Goal: Check status: Check status

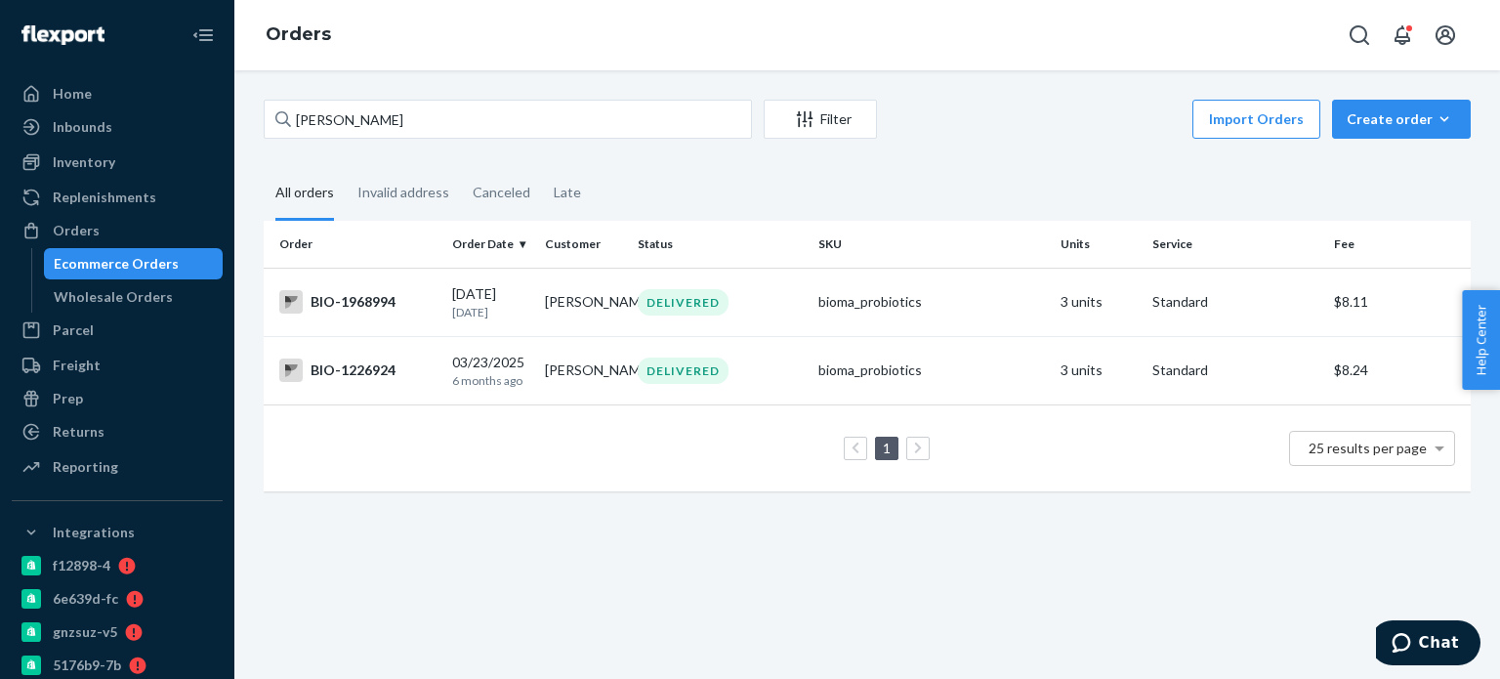
click at [336, 126] on input "[PERSON_NAME]" at bounding box center [508, 119] width 488 height 39
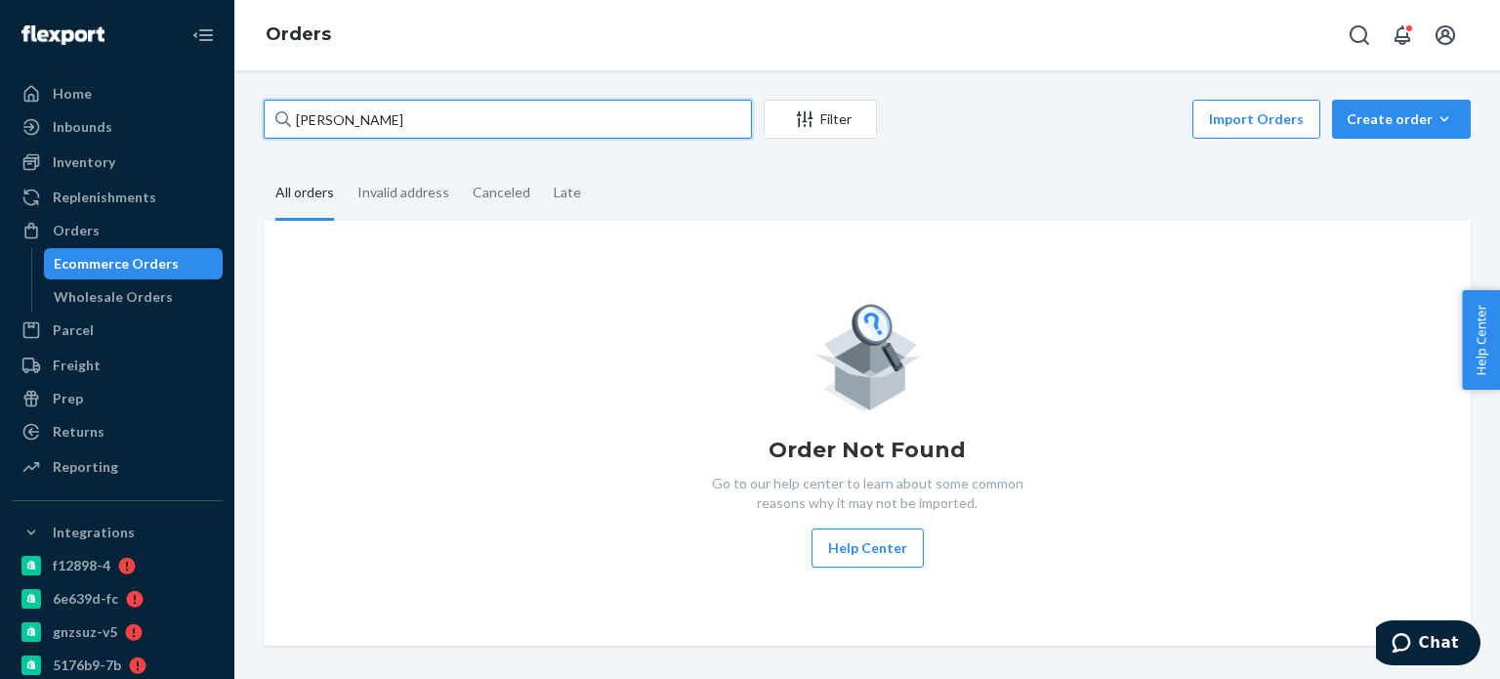
click at [358, 119] on input "[PERSON_NAME]" at bounding box center [508, 119] width 488 height 39
paste input "[PERSON_NAME]"
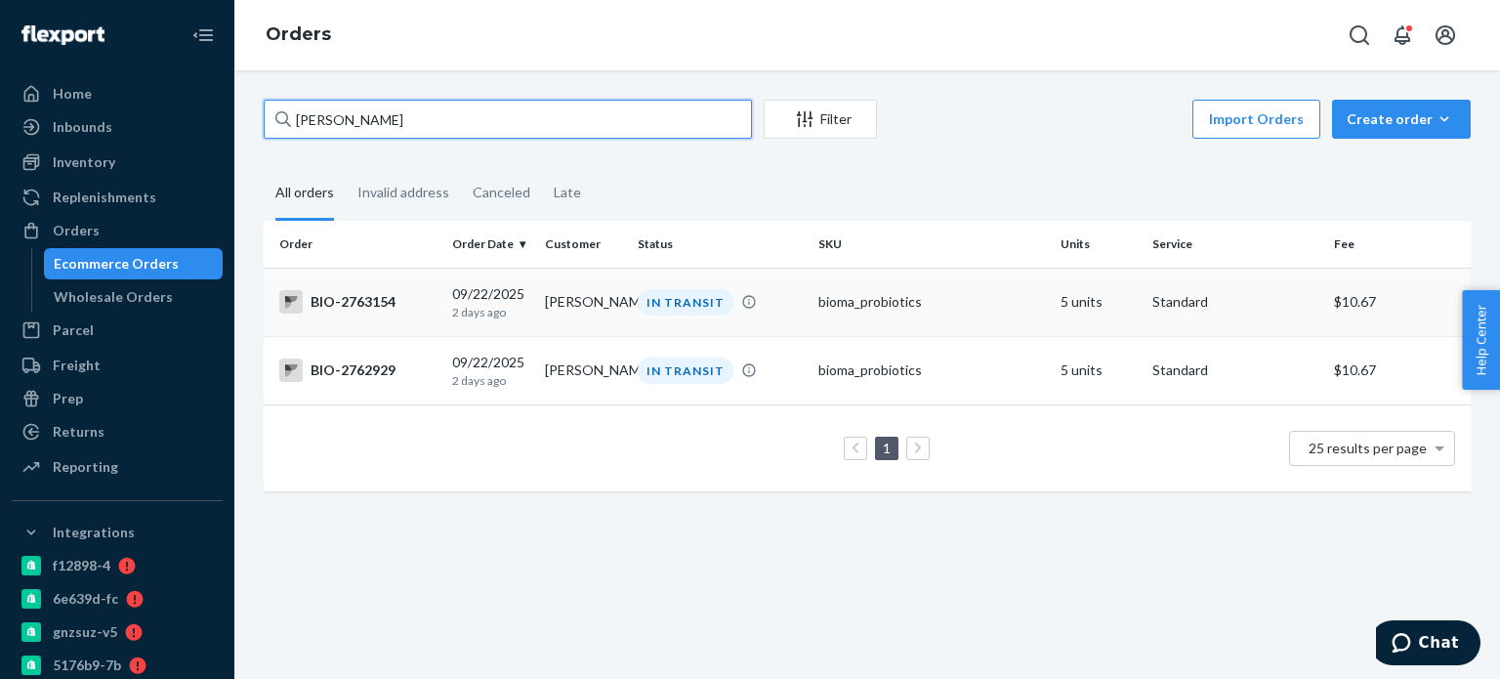
type input "[PERSON_NAME]"
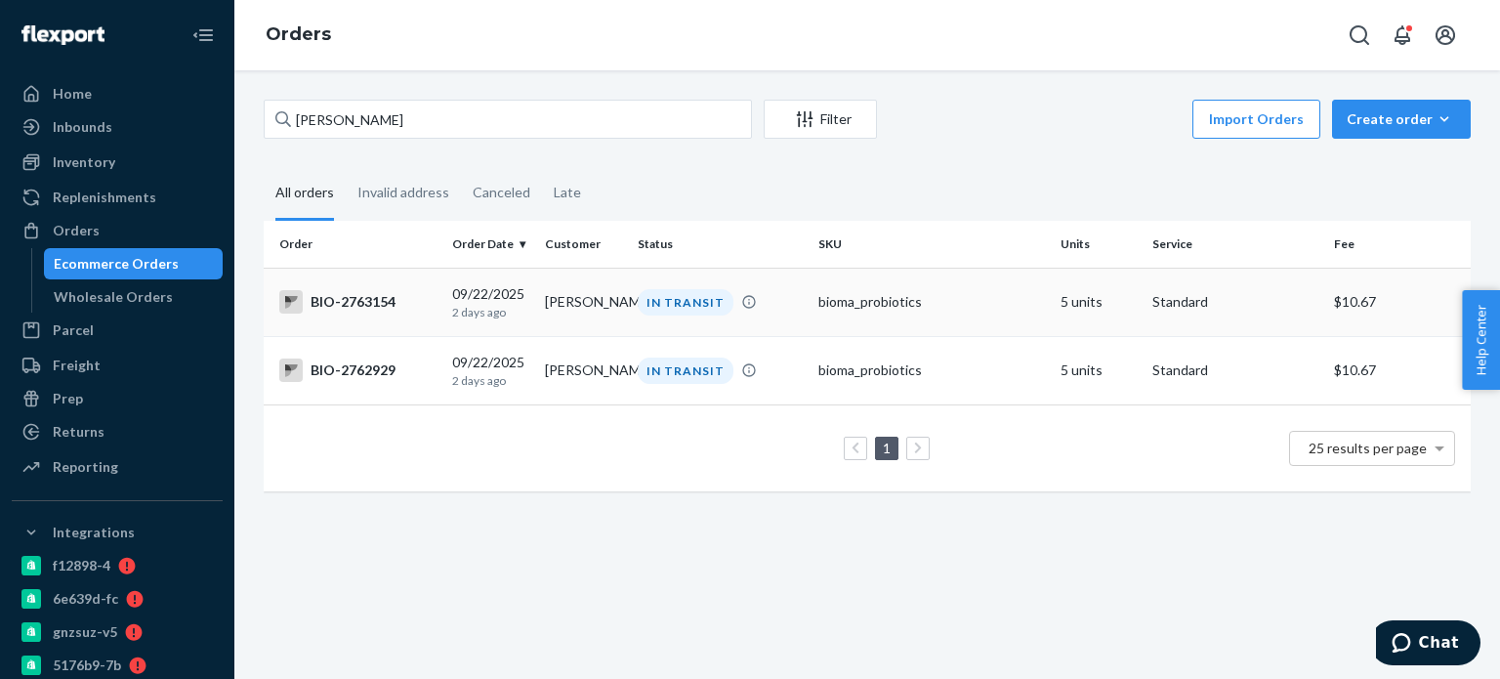
drag, startPoint x: 363, startPoint y: 300, endPoint x: 311, endPoint y: 304, distance: 52.9
click at [311, 304] on div "BIO-2763154" at bounding box center [357, 301] width 157 height 23
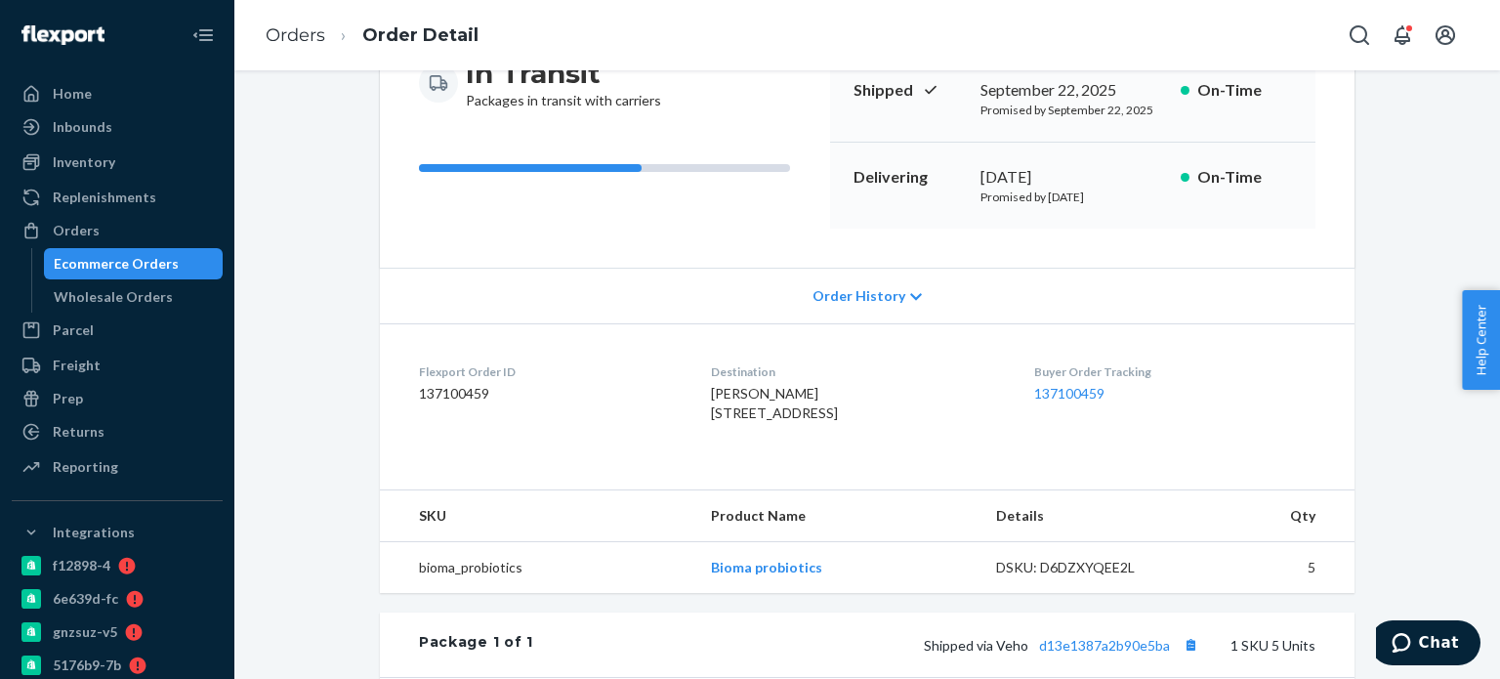
scroll to position [293, 0]
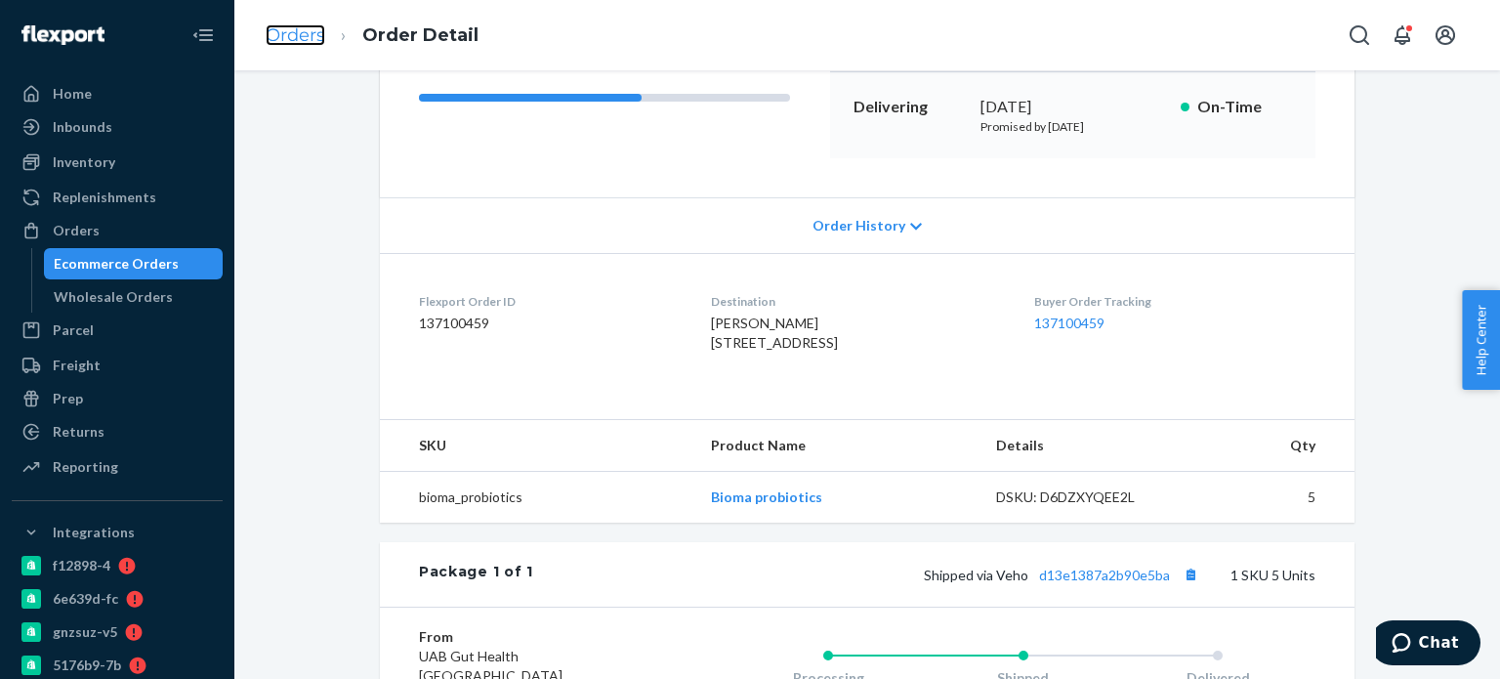
click at [272, 38] on link "Orders" at bounding box center [296, 34] width 60 height 21
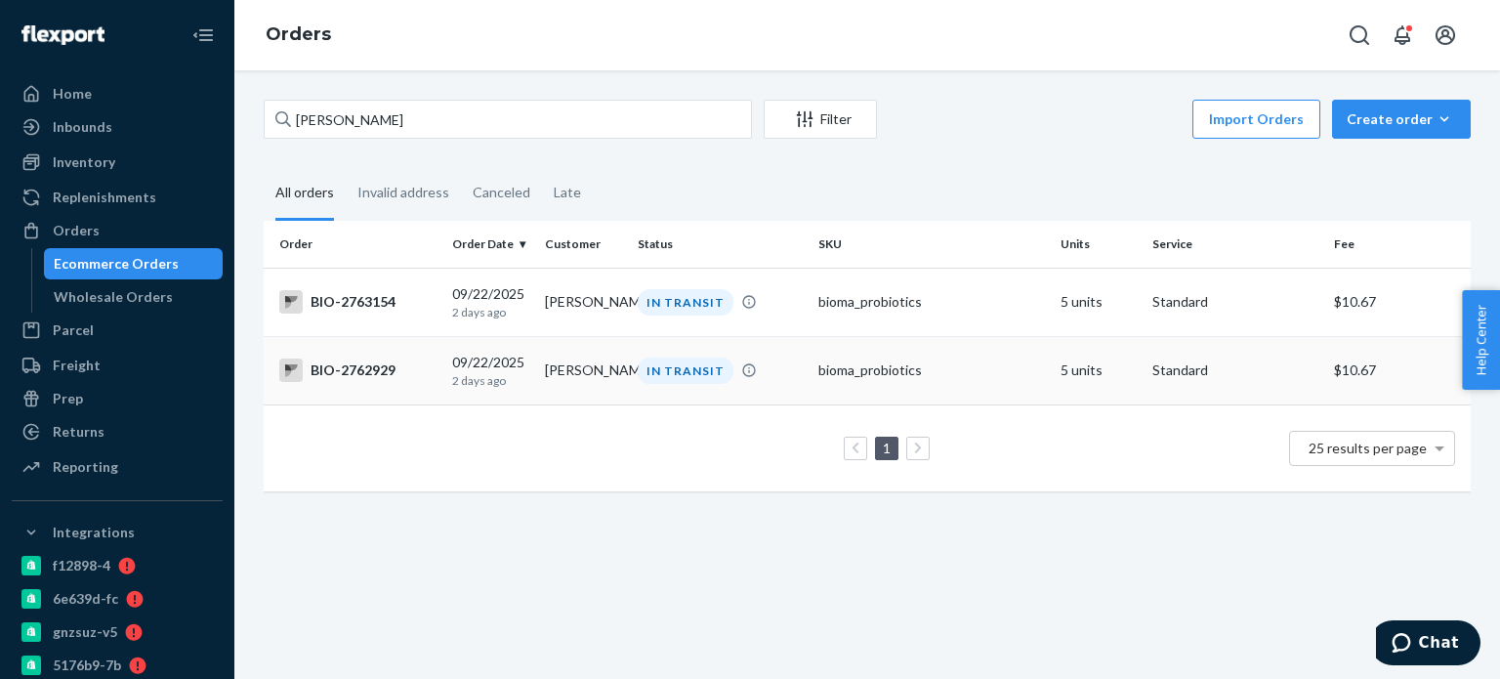
click at [370, 378] on div "BIO-2762929" at bounding box center [357, 369] width 157 height 23
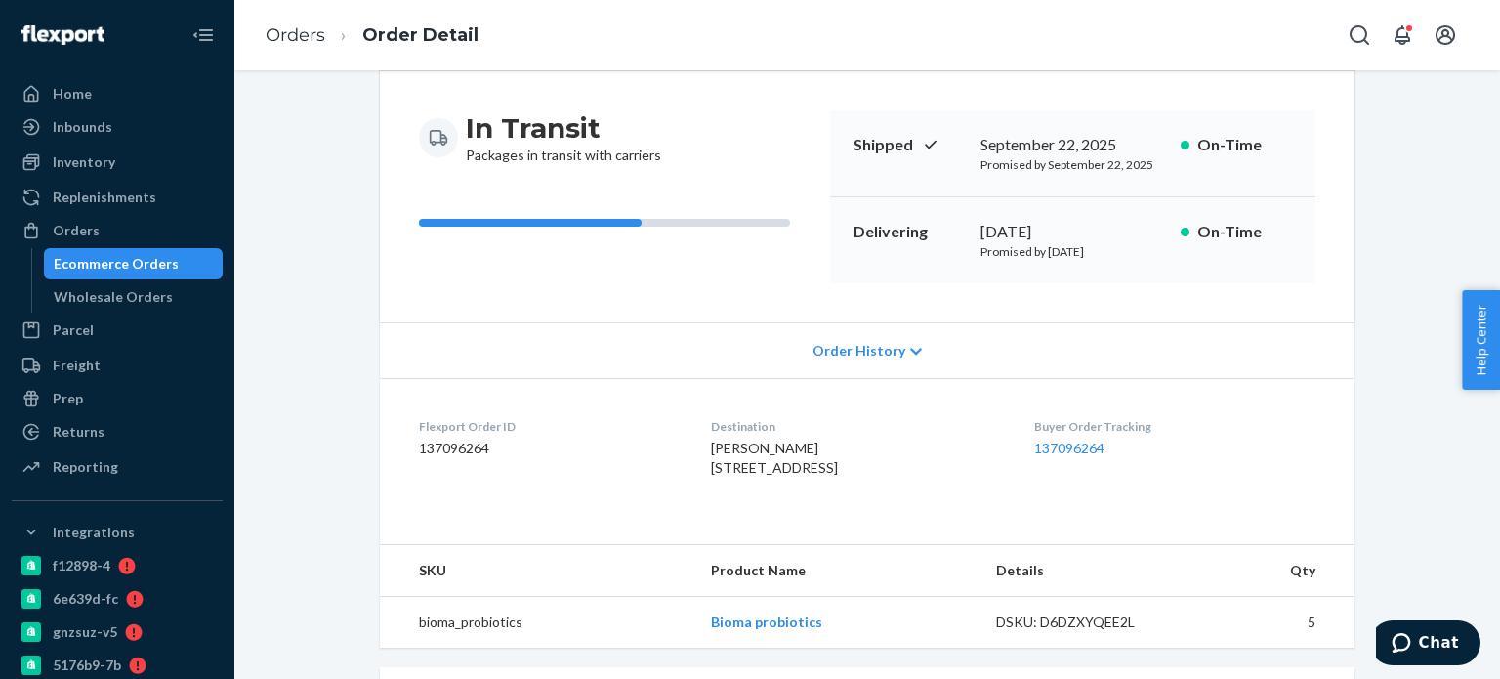
scroll to position [164, 0]
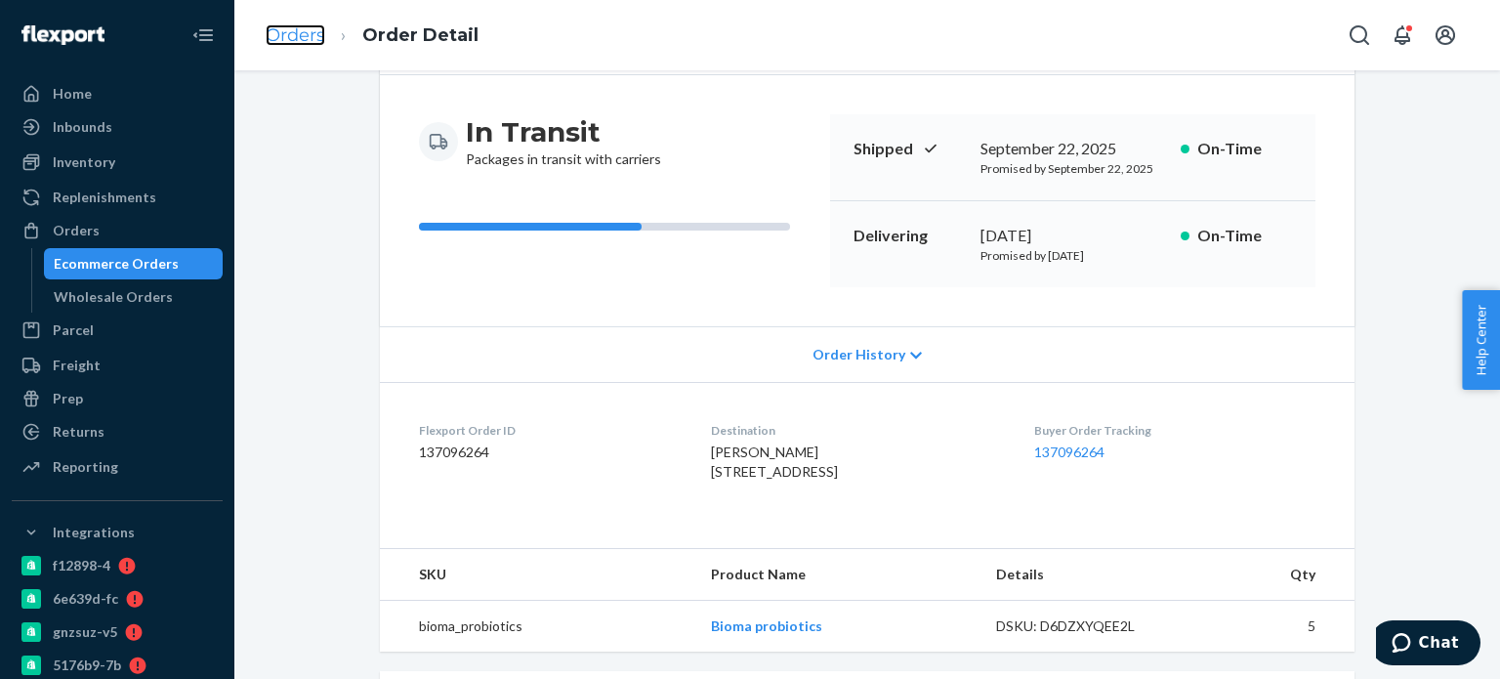
click at [284, 26] on link "Orders" at bounding box center [296, 34] width 60 height 21
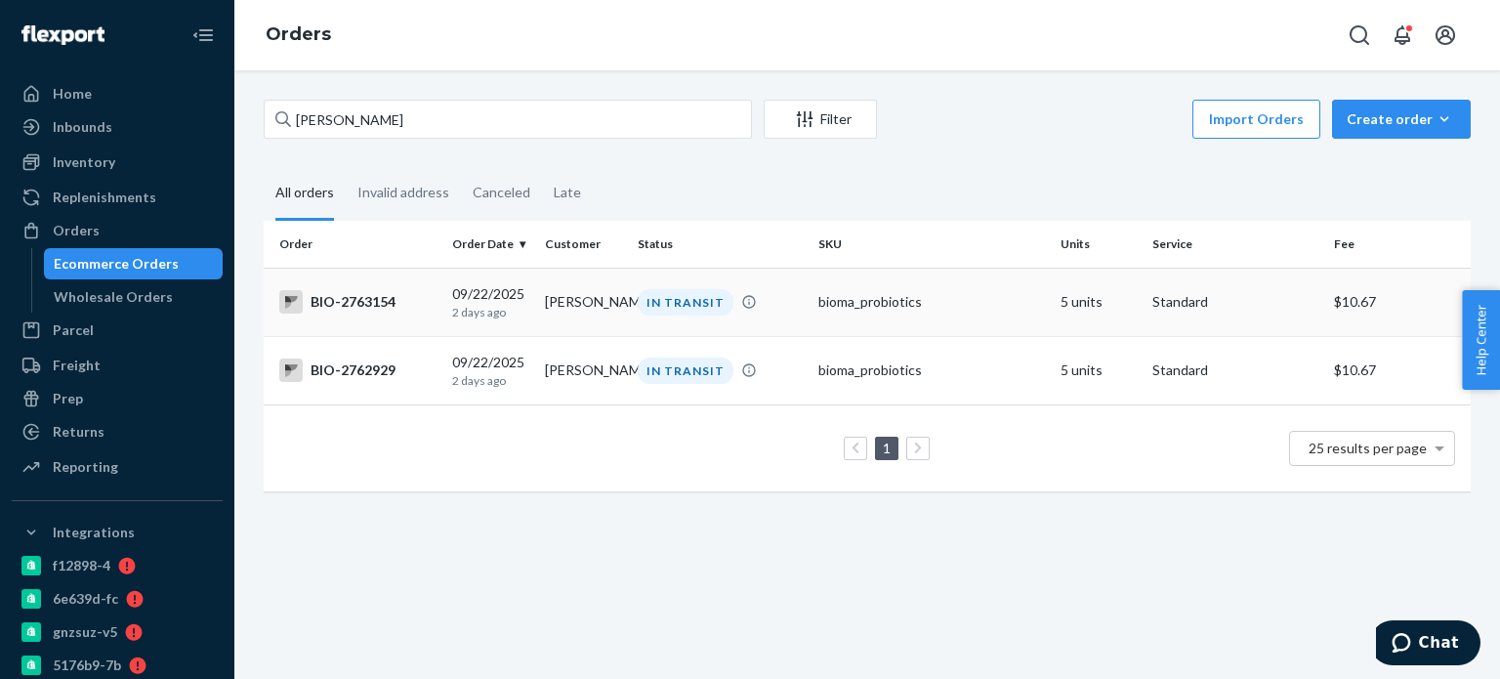
click at [357, 304] on div "BIO-2763154" at bounding box center [357, 301] width 157 height 23
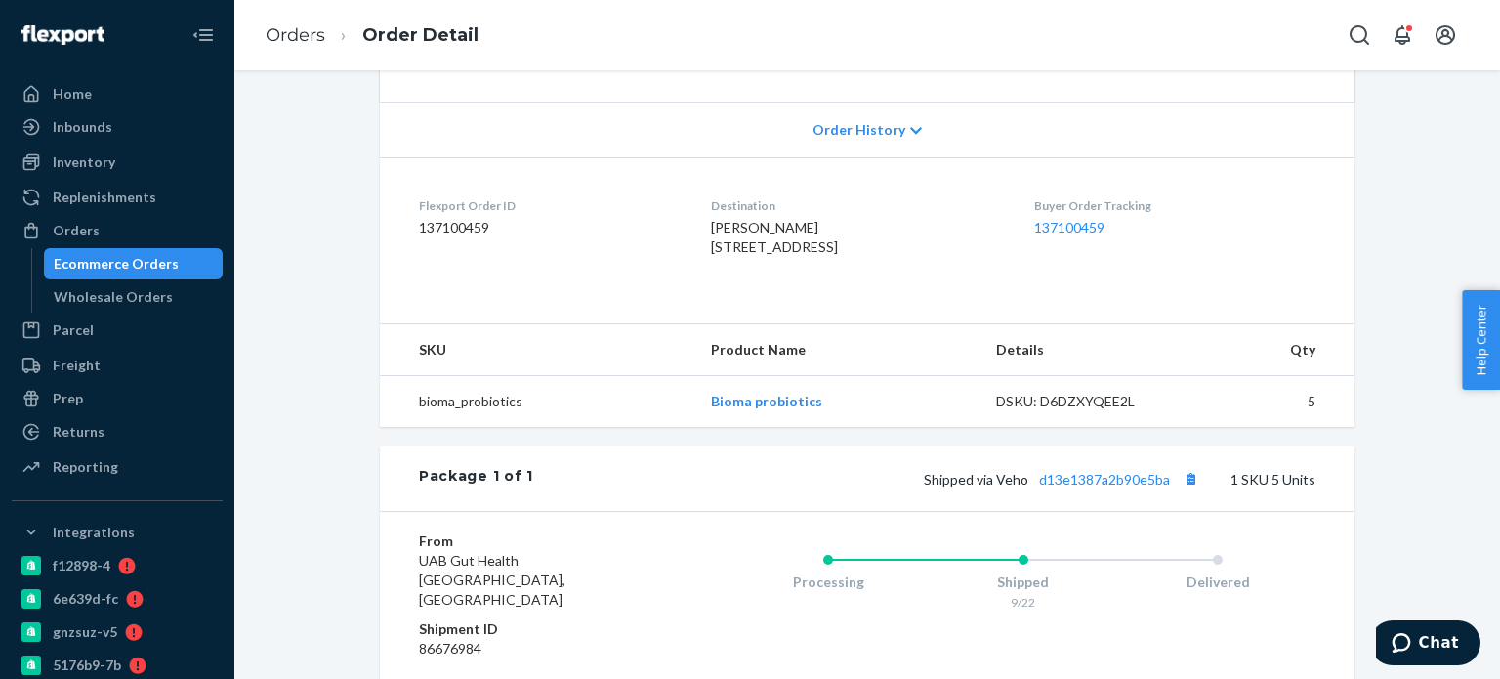
scroll to position [391, 0]
click at [1078, 485] on link "d13e1387a2b90e5ba" at bounding box center [1104, 477] width 131 height 17
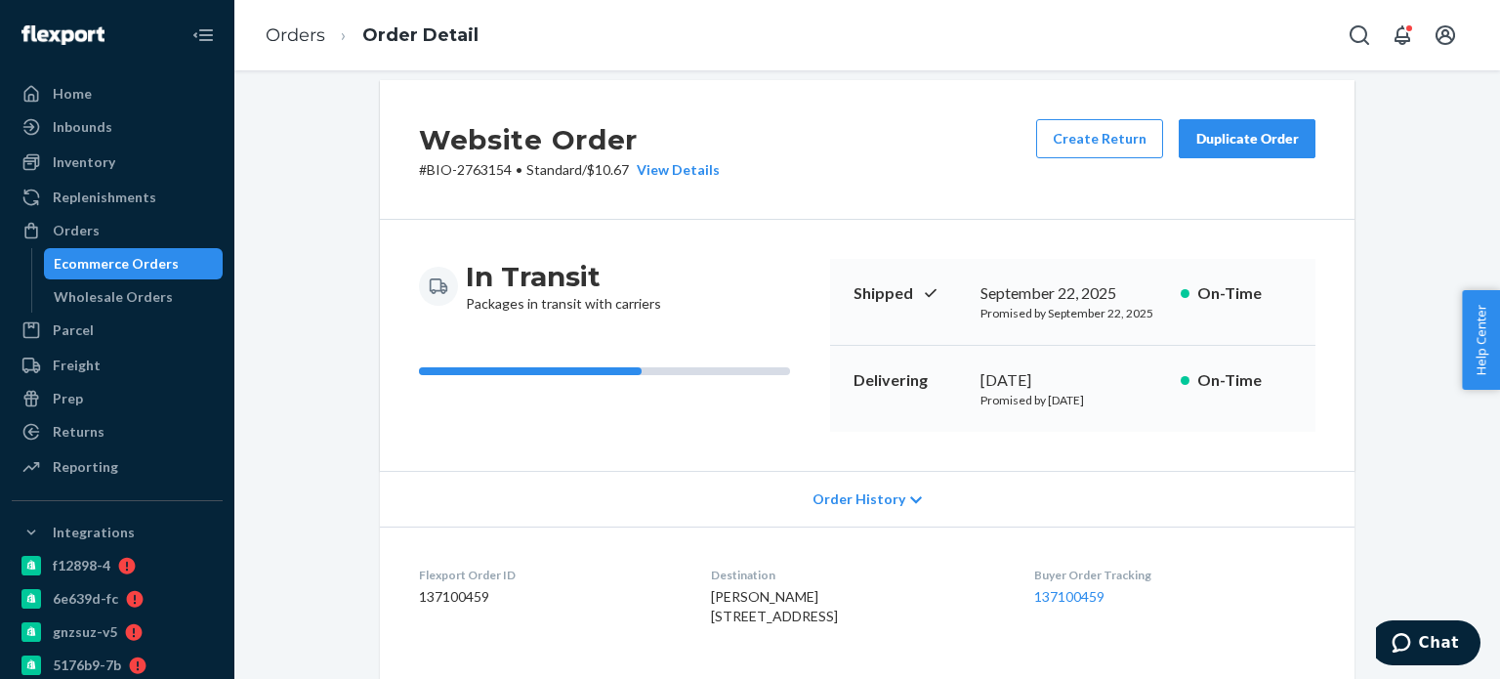
scroll to position [0, 0]
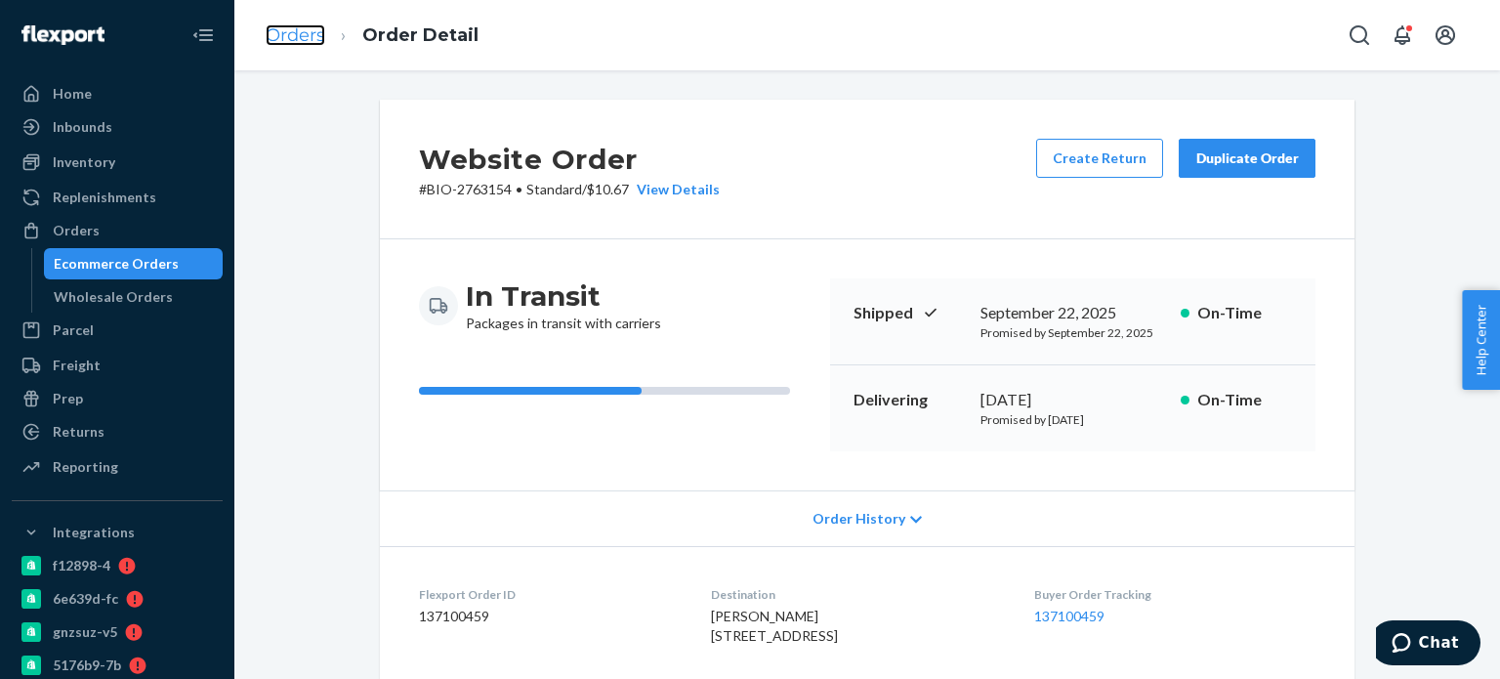
click at [313, 34] on link "Orders" at bounding box center [296, 34] width 60 height 21
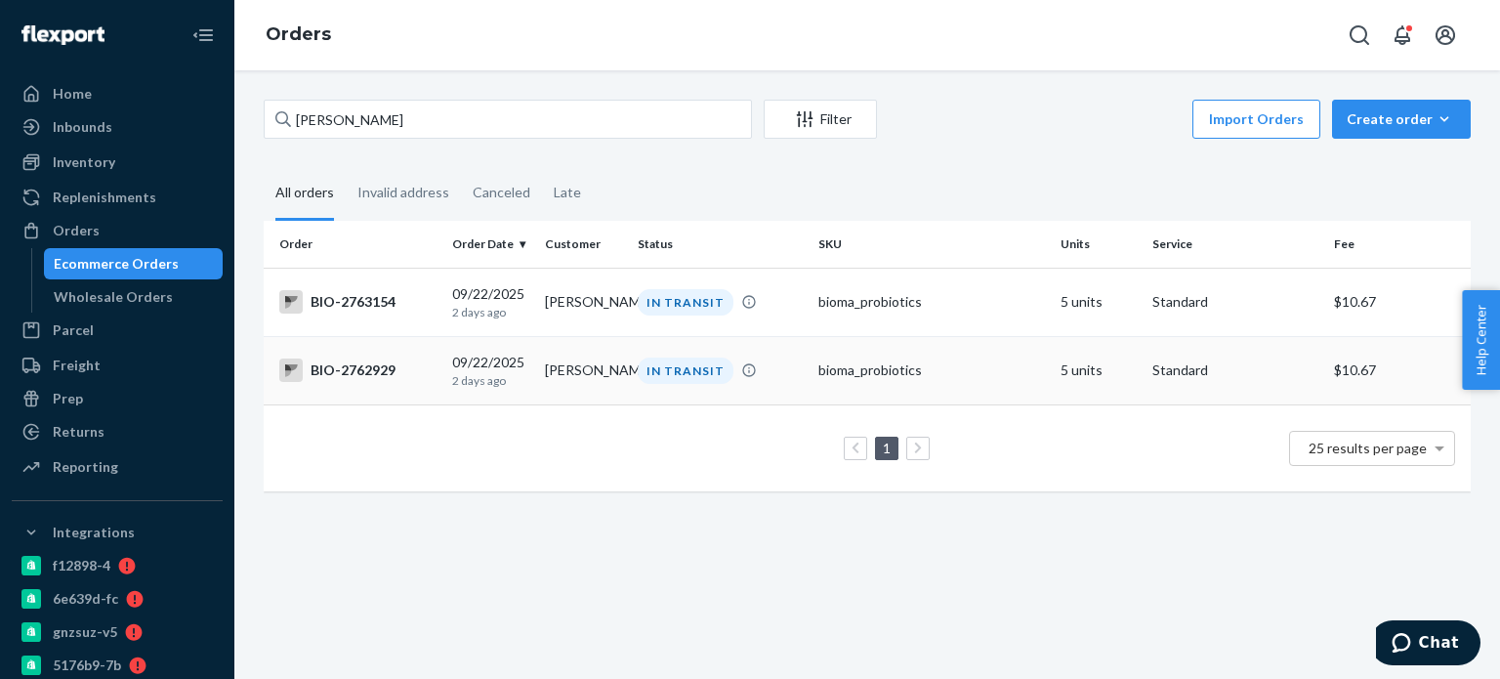
click at [368, 374] on div "BIO-2762929" at bounding box center [357, 369] width 157 height 23
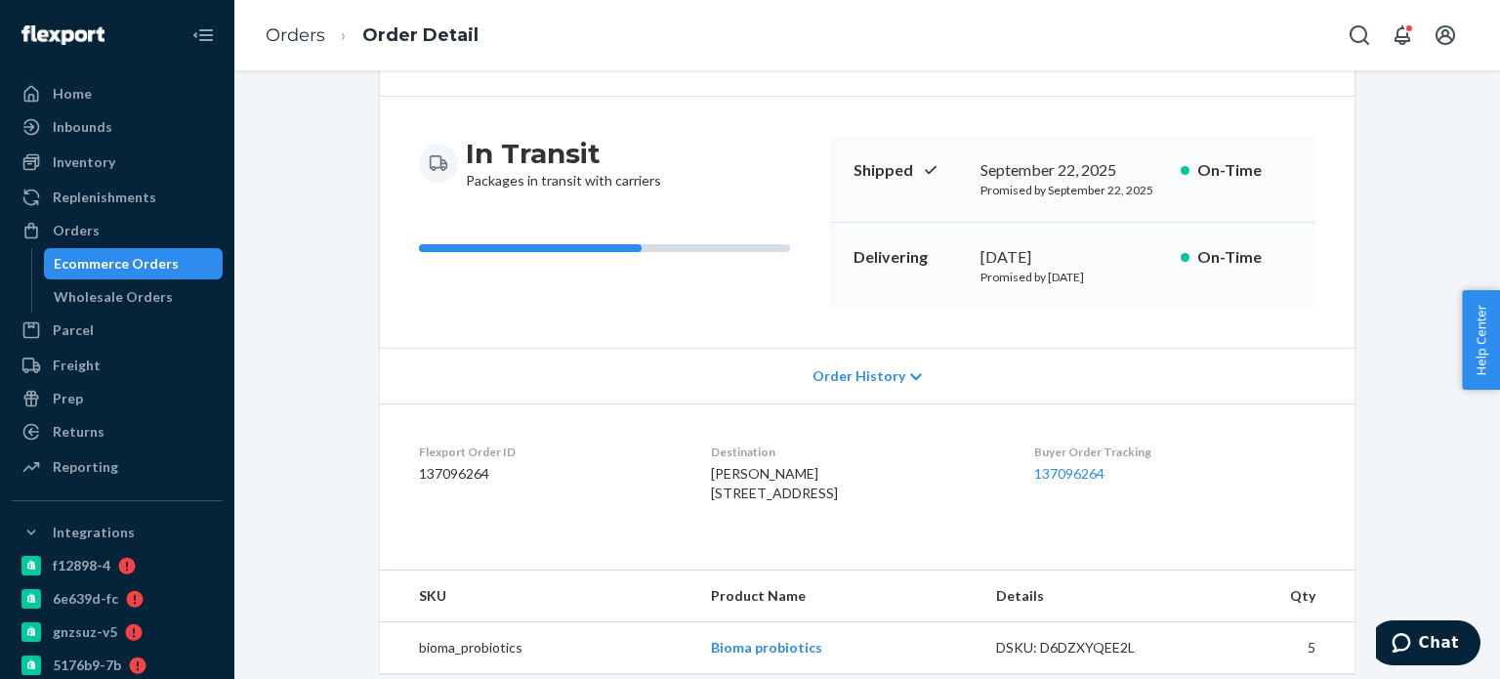
scroll to position [488, 0]
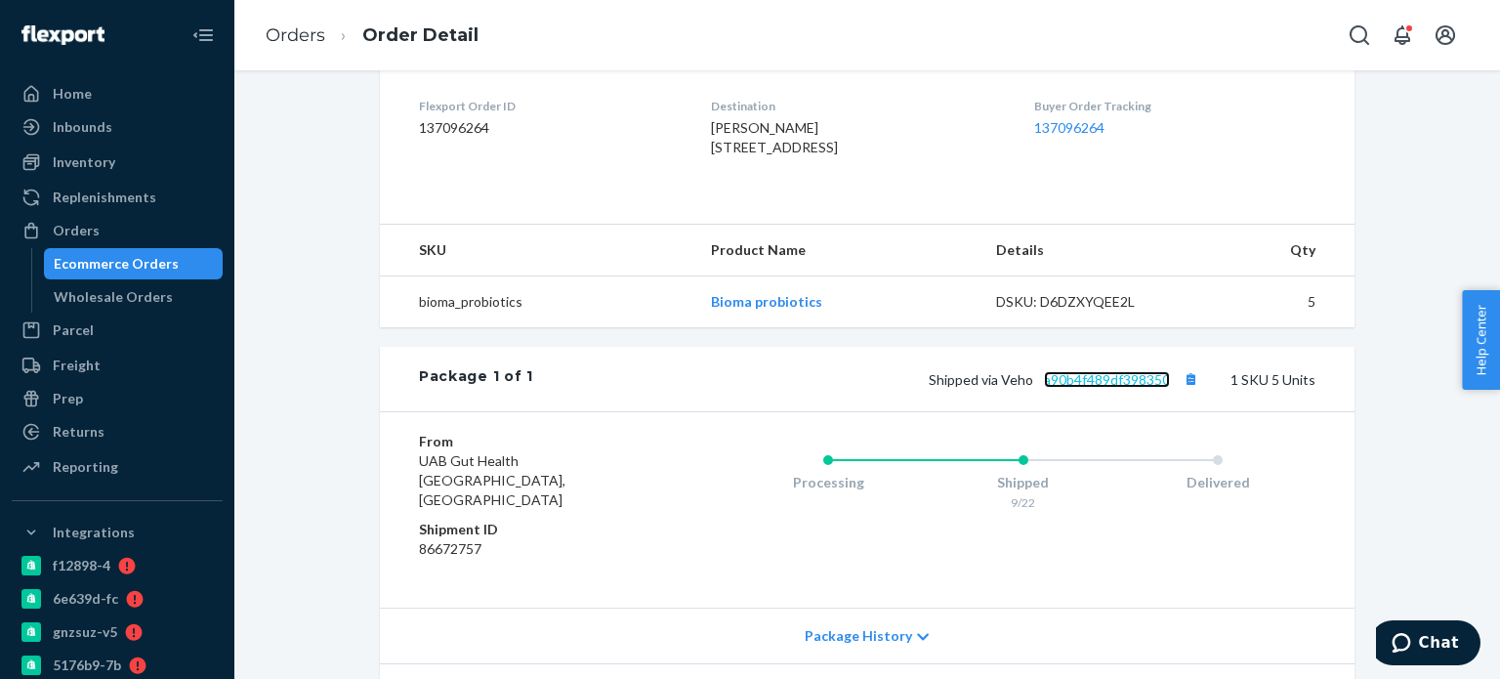
click at [1078, 388] on link "a90b4f489df398350" at bounding box center [1107, 379] width 126 height 17
